Goal: Find specific page/section: Find specific page/section

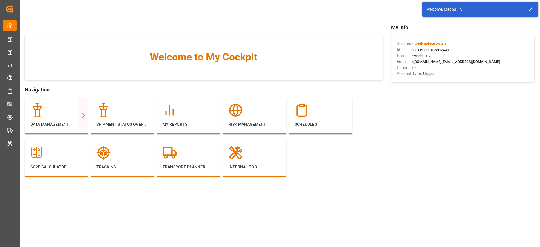
click at [532, 8] on line at bounding box center [530, 9] width 3 height 3
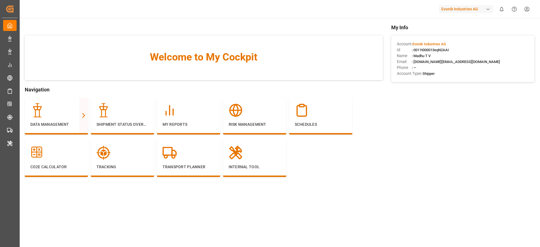
click at [457, 8] on div "Evonik Industries AG" at bounding box center [466, 9] width 54 height 8
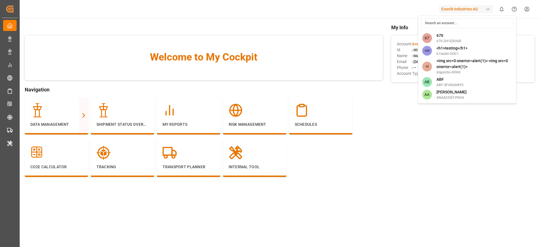
click at [457, 8] on html "Created by potrace 1.15, written by Peter Selinger 2001-2017 Created by potrace…" at bounding box center [270, 123] width 540 height 247
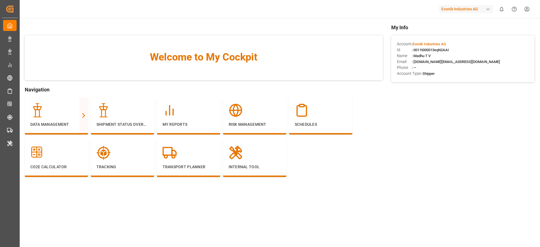
click at [457, 8] on div "Evonik Industries AG" at bounding box center [466, 9] width 54 height 8
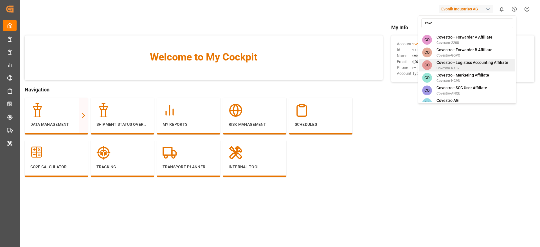
scroll to position [82, 0]
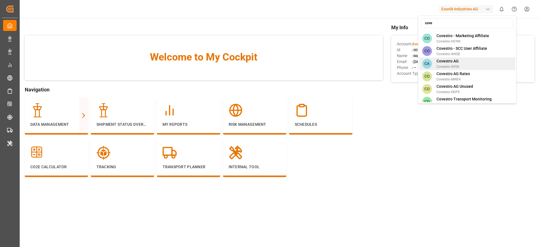
type input "cove"
click at [464, 57] on div "CA Covestro AG Covestro-0V06" at bounding box center [467, 63] width 96 height 13
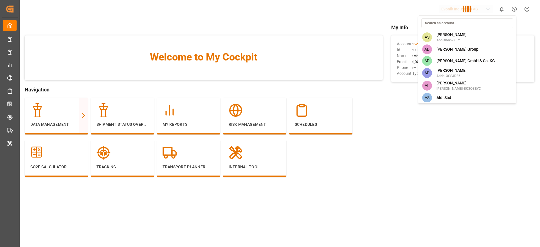
scroll to position [905, 0]
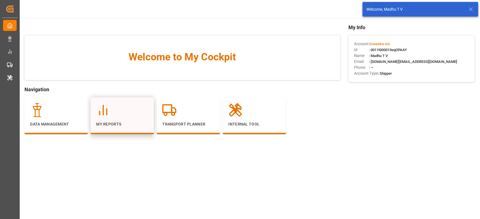
click at [123, 107] on div at bounding box center [122, 110] width 52 height 14
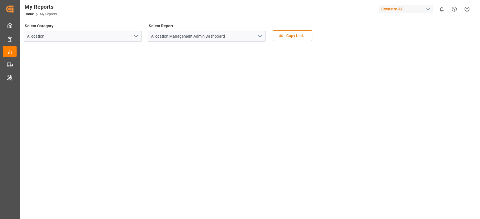
click at [260, 36] on icon "open menu" at bounding box center [260, 36] width 7 height 7
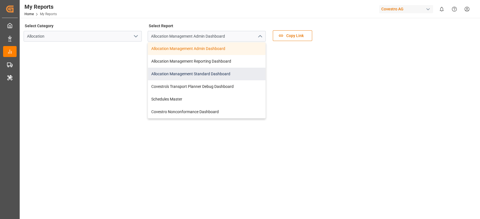
click at [200, 71] on div "Allocation Management Standard Dashboard" at bounding box center [207, 74] width 118 height 13
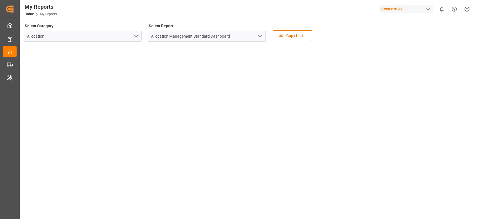
click at [408, 10] on div "Covestro AG" at bounding box center [406, 9] width 54 height 8
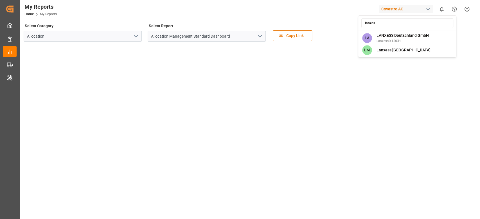
type input "lanxess"
